Goal: Task Accomplishment & Management: Manage account settings

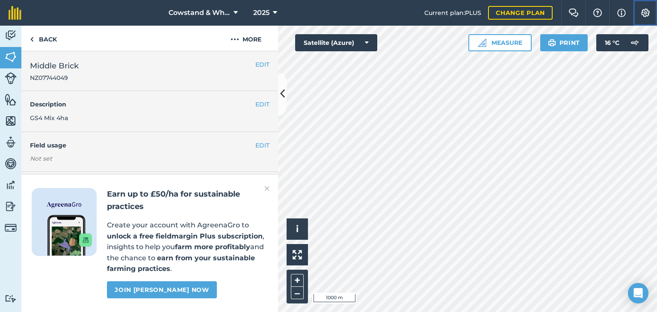
click at [648, 21] on button "Settings" at bounding box center [645, 13] width 24 height 26
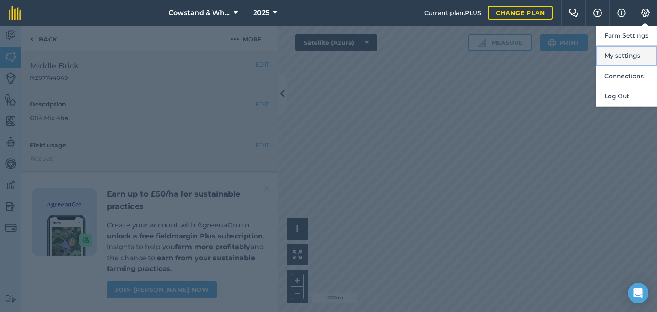
click at [617, 52] on button "My settings" at bounding box center [626, 56] width 61 height 20
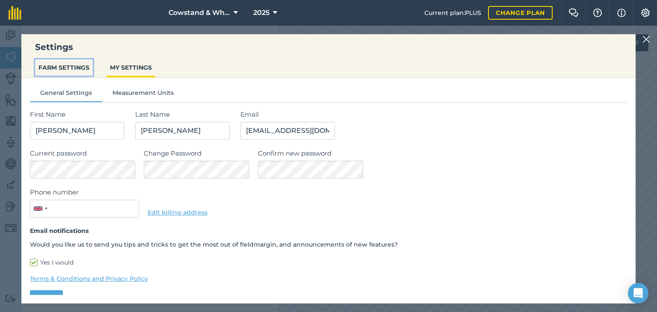
click at [60, 71] on button "FARM SETTINGS" at bounding box center [64, 67] width 58 height 16
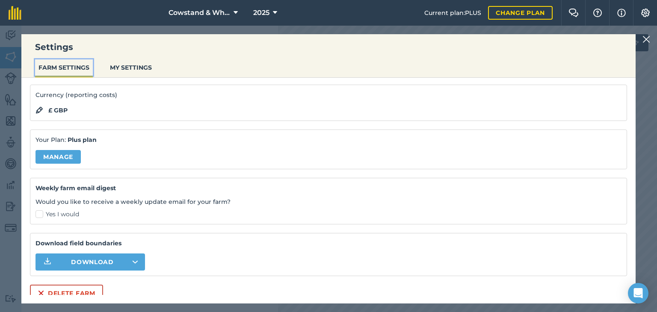
scroll to position [68, 0]
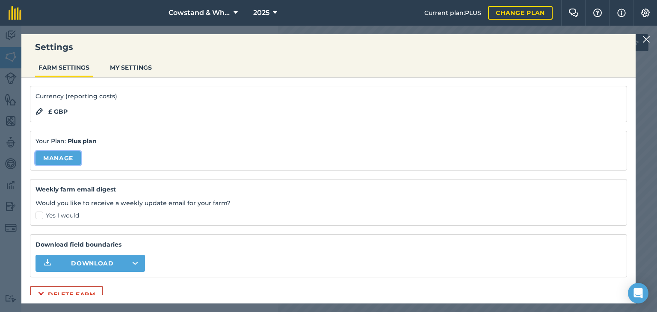
click at [65, 160] on link "Manage" at bounding box center [58, 159] width 45 height 14
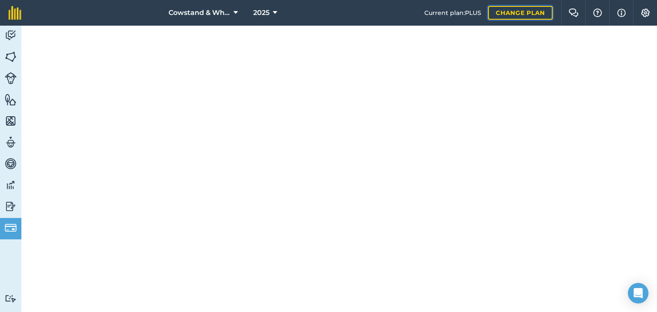
click at [500, 12] on link "Change plan" at bounding box center [520, 13] width 65 height 14
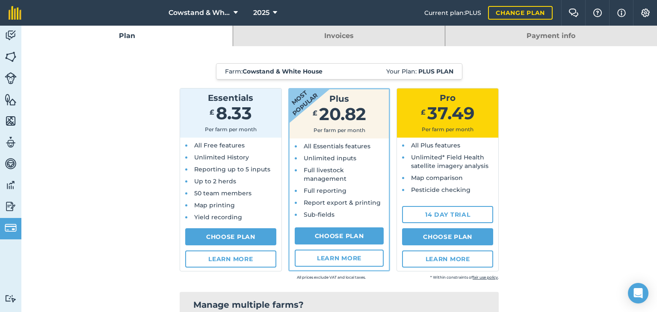
click at [488, 39] on link "Payment info" at bounding box center [552, 36] width 212 height 21
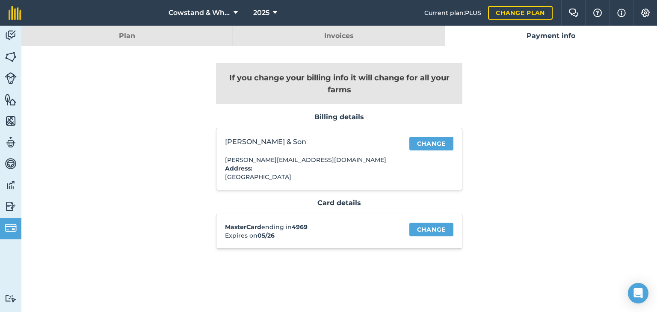
click at [303, 45] on link "Invoices" at bounding box center [338, 36] width 211 height 21
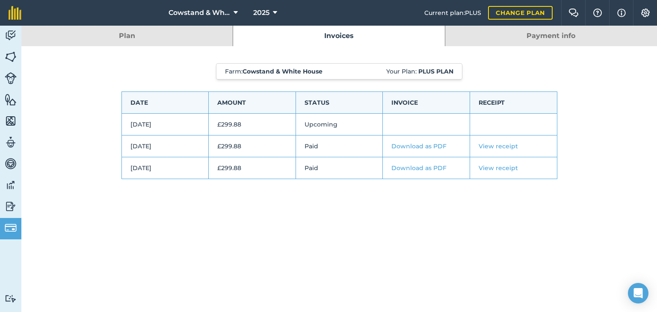
click at [321, 128] on td "Upcoming" at bounding box center [339, 125] width 87 height 22
click at [525, 30] on link "Payment info" at bounding box center [552, 36] width 212 height 21
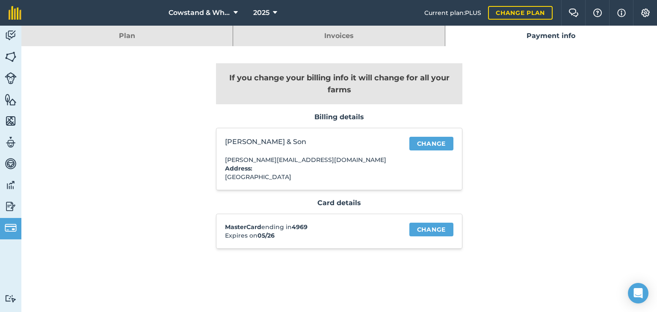
click at [136, 39] on link "Plan" at bounding box center [126, 36] width 211 height 21
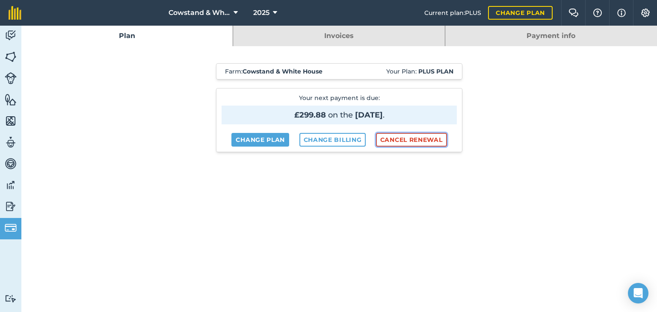
click at [428, 143] on button "Cancel renewal" at bounding box center [411, 140] width 71 height 14
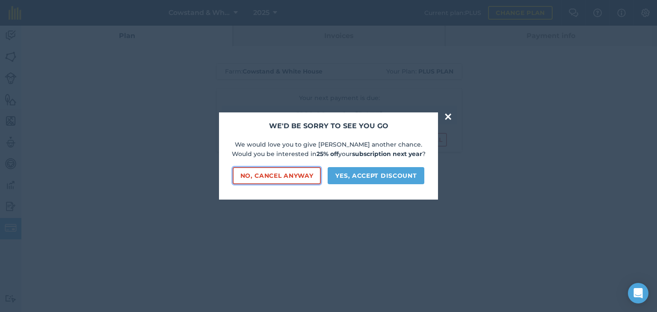
click at [253, 178] on button "No, cancel anyway" at bounding box center [277, 175] width 89 height 17
